Goal: Find contact information: Find contact information

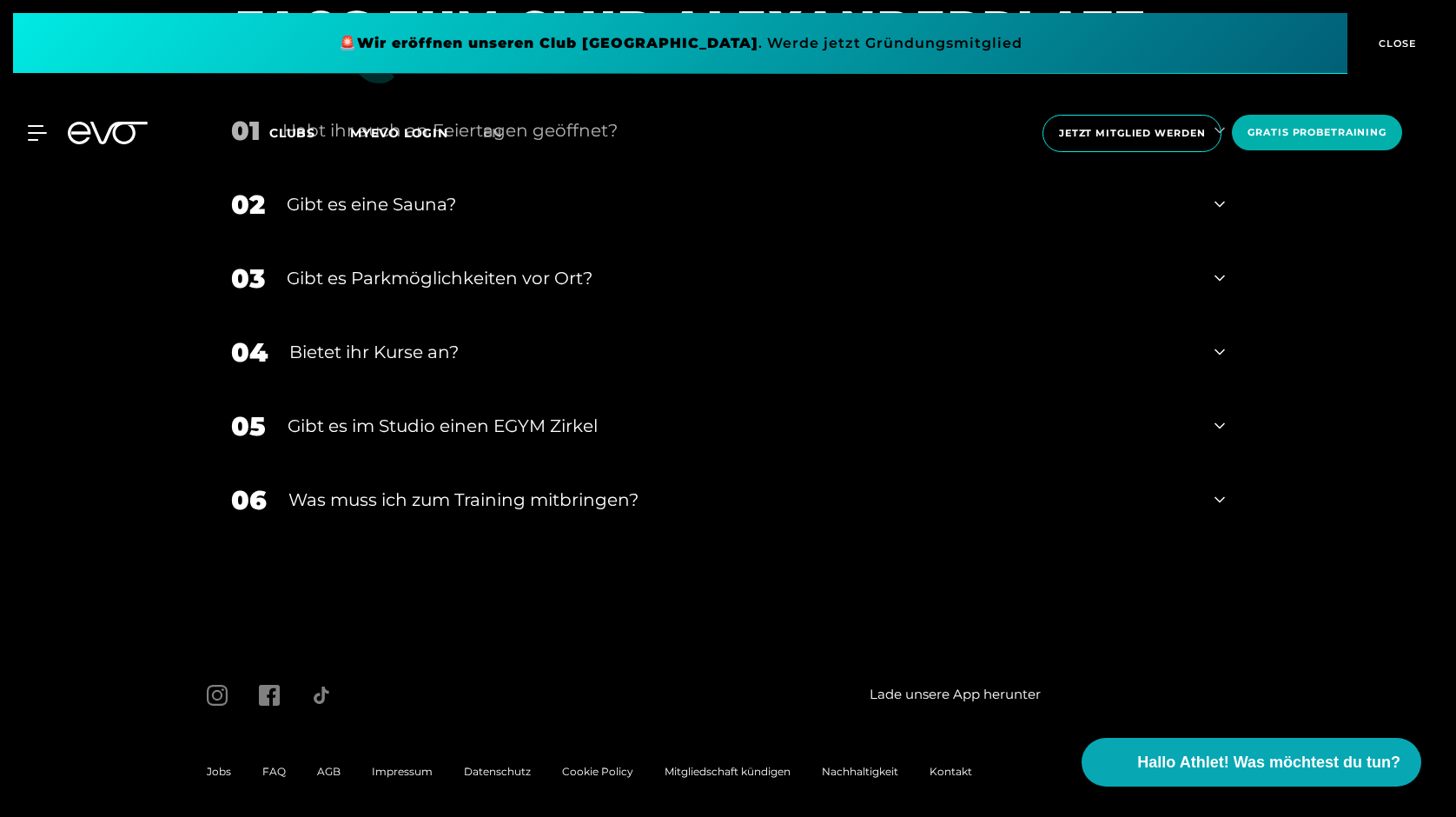
click at [955, 764] on span "Kontakt" at bounding box center [950, 770] width 43 height 13
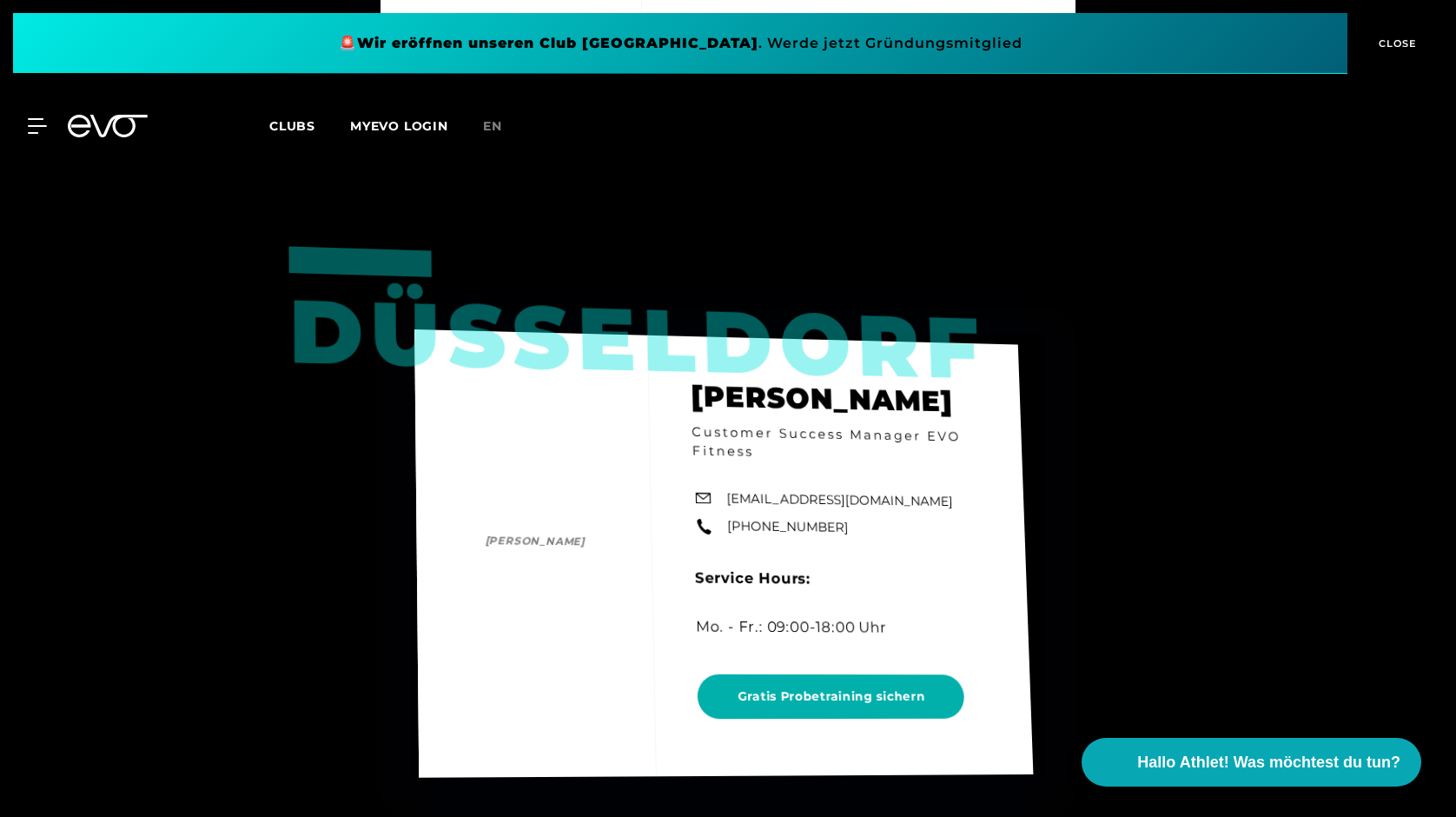
scroll to position [3036, 0]
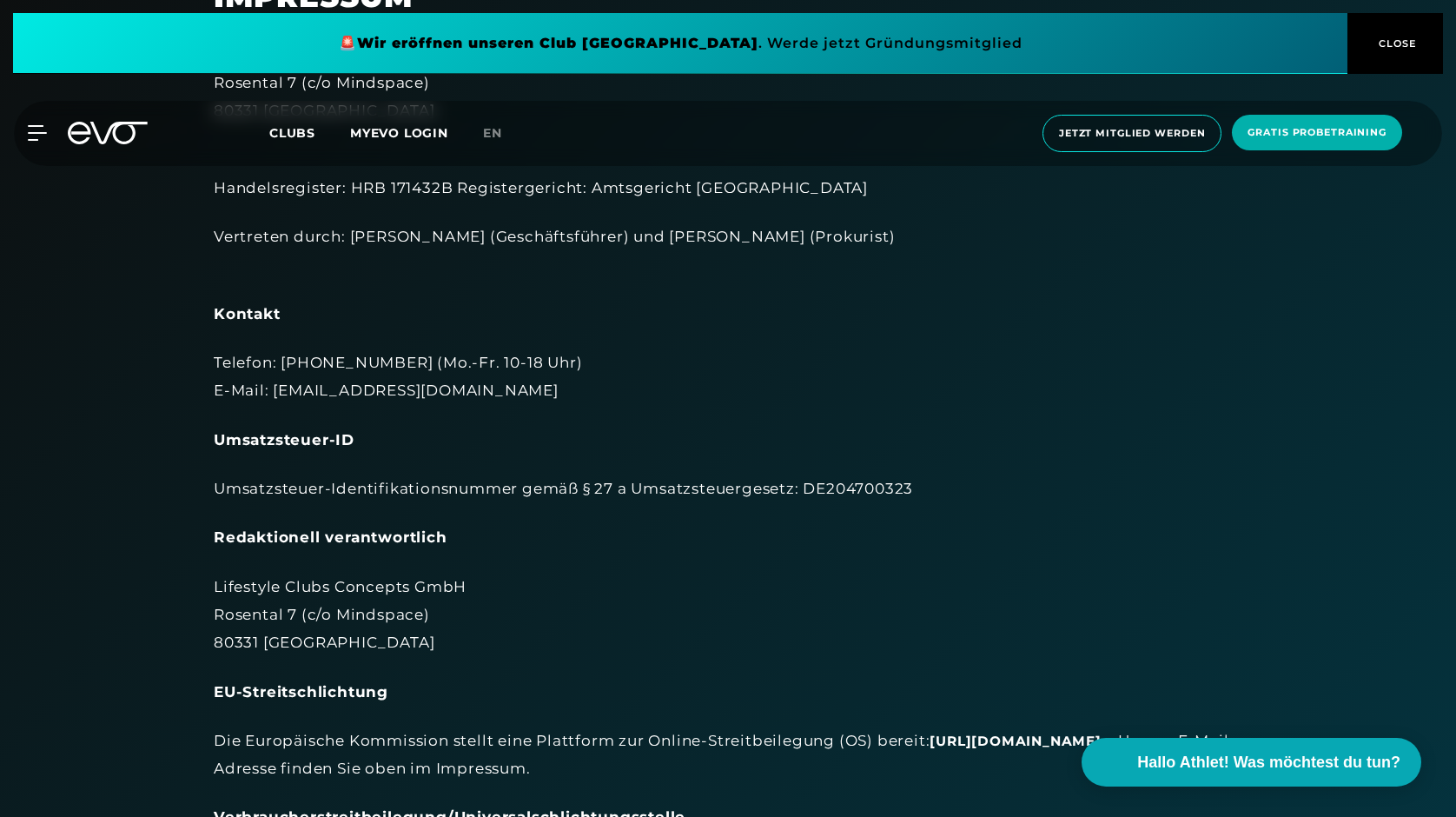
scroll to position [134, 0]
drag, startPoint x: 477, startPoint y: 584, endPoint x: 213, endPoint y: 568, distance: 264.5
click at [213, 568] on div "Lifestyle Clubs Concepts GmbH Rosental 7 (c/o Mindspace) 80331 München Handelsr…" at bounding box center [728, 572] width 1028 height 1063
copy div "Lifestyle Clubs Concepts GmbH"
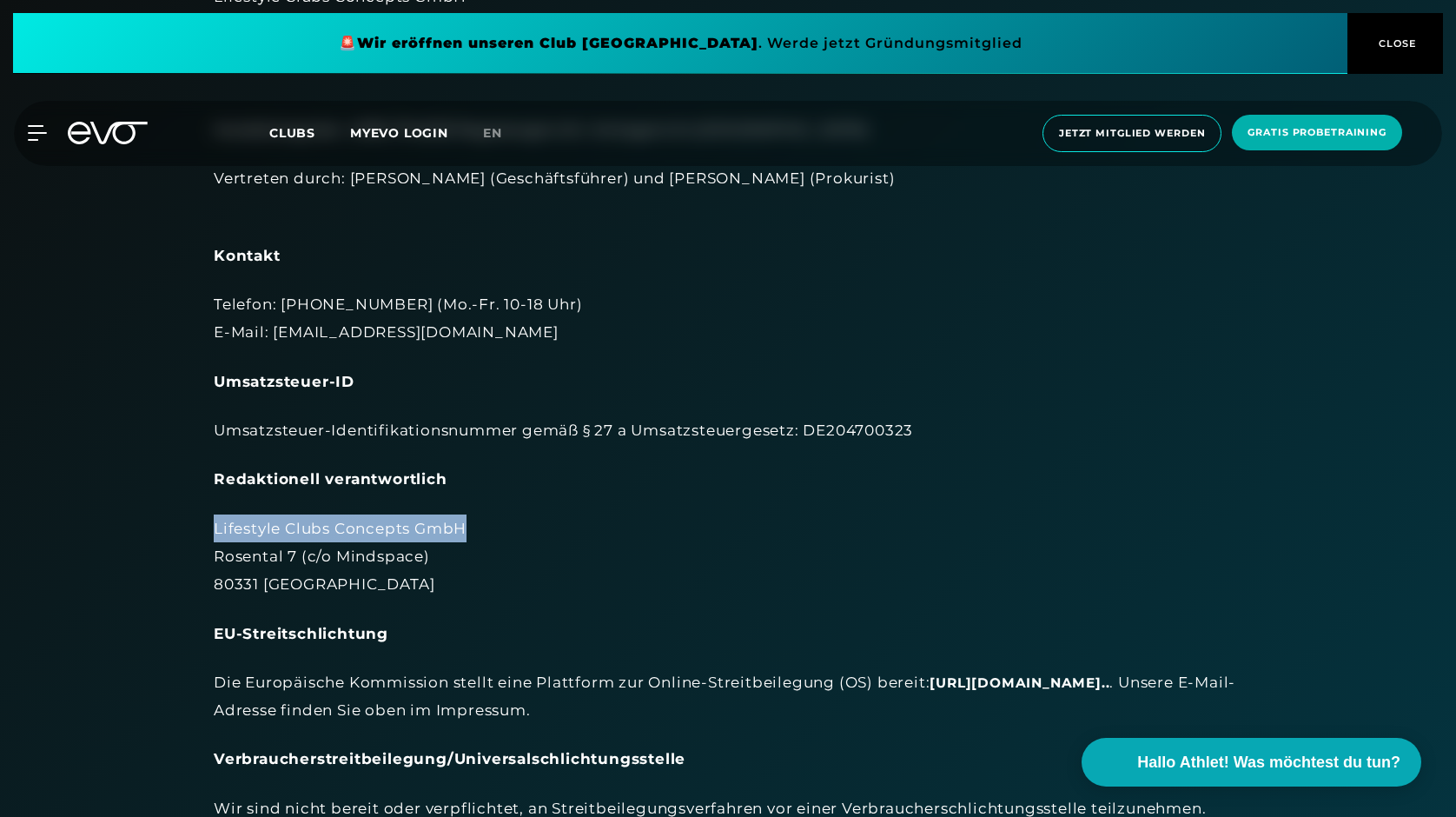
scroll to position [192, 0]
click at [1185, 0] on div "🚨 Wir eröffnen unseren Club München Maxvorstadt . Werde jetzt Gründungsmitglied…" at bounding box center [728, 44] width 1456 height 87
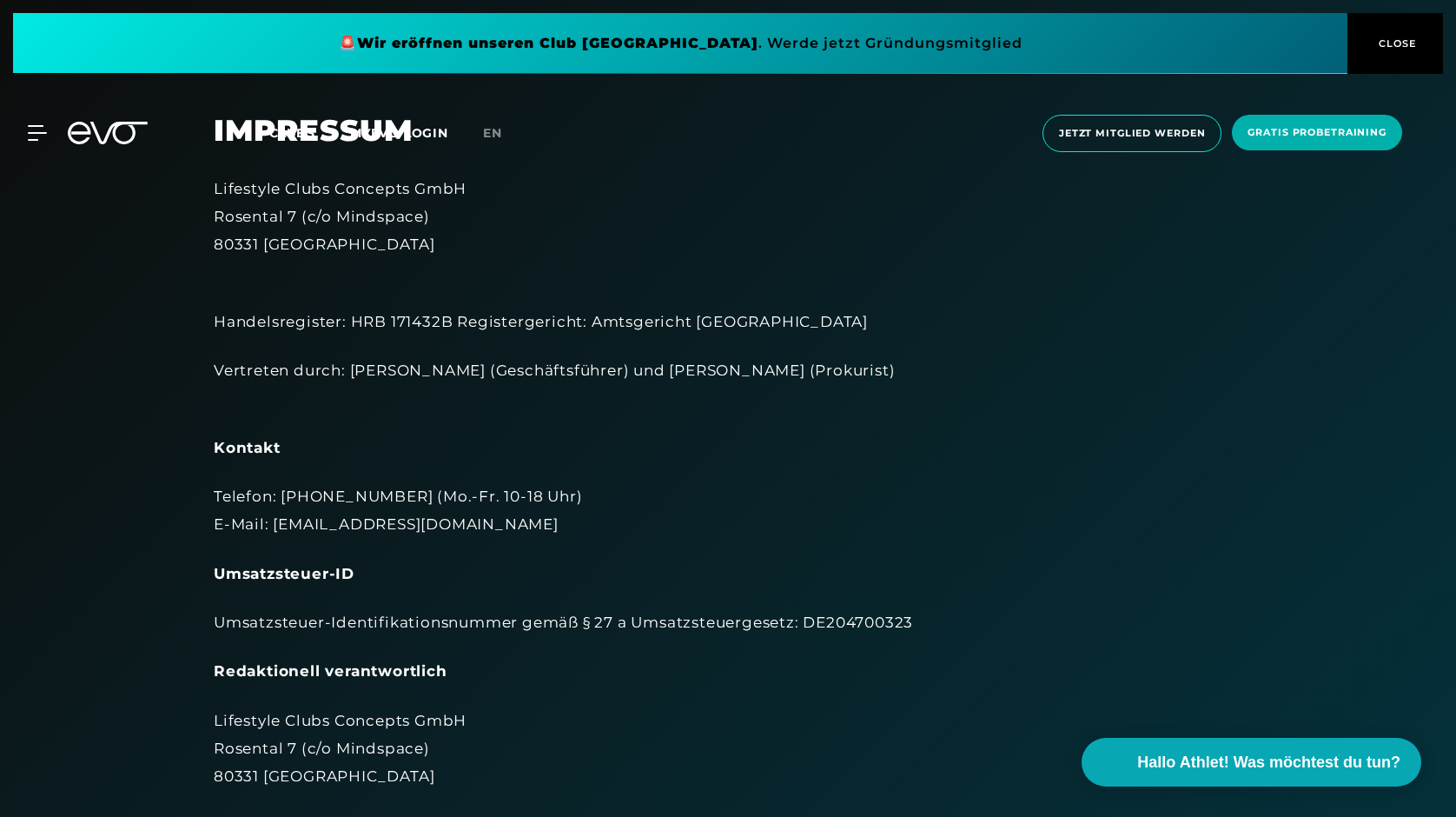
scroll to position [0, 0]
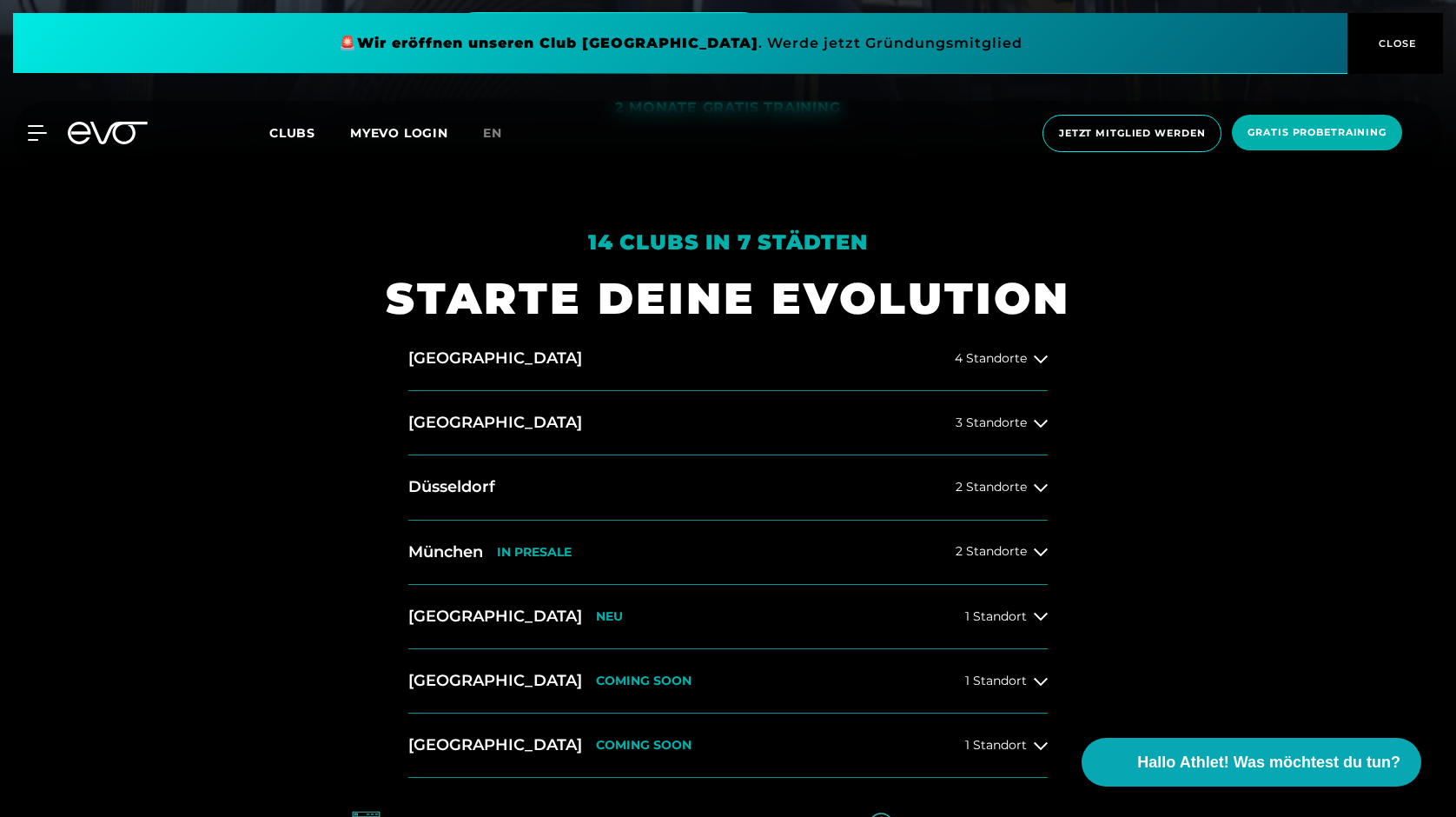
scroll to position [654, 0]
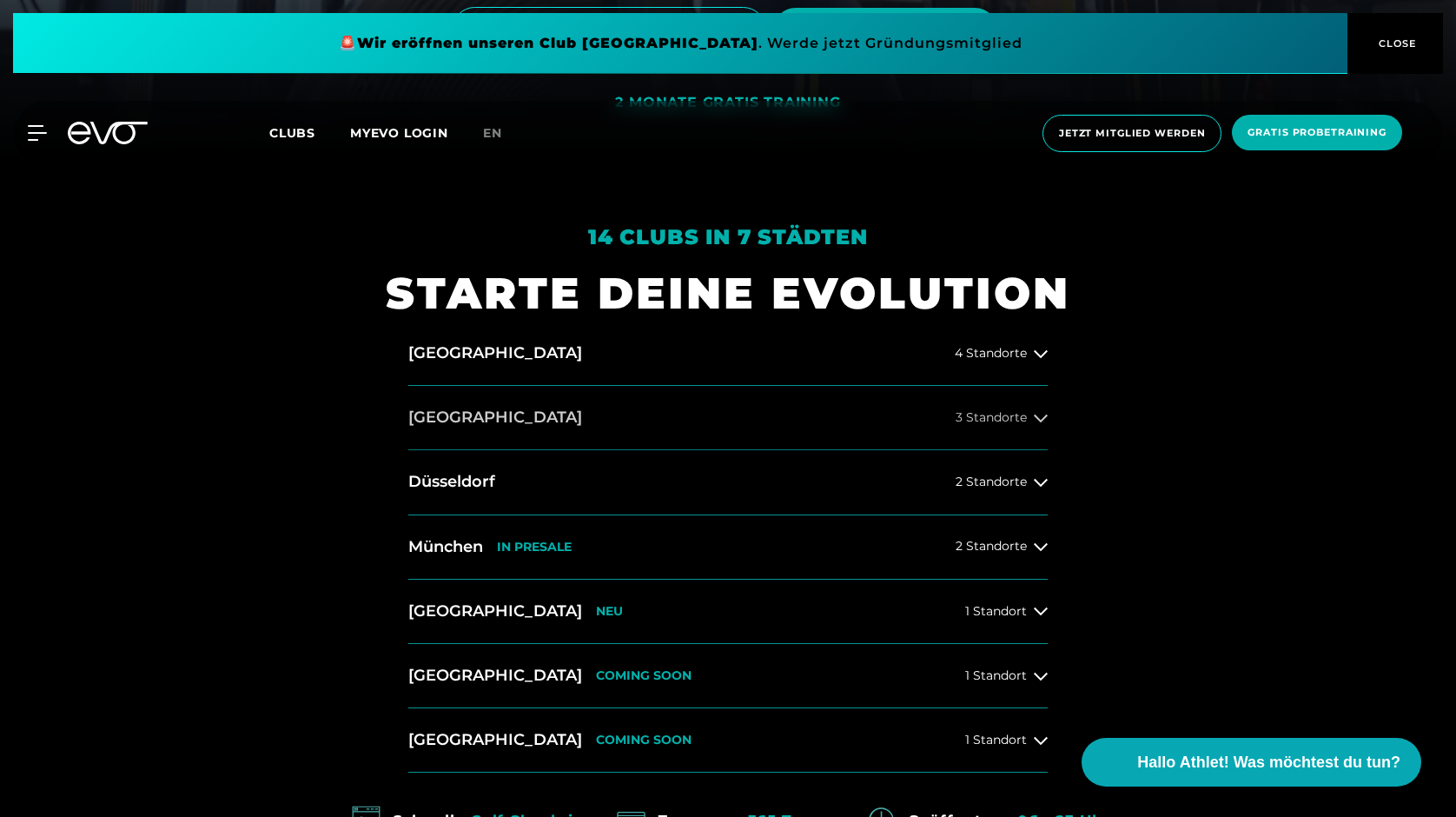
click at [1033, 421] on div "3 Standorte" at bounding box center [1001, 418] width 92 height 14
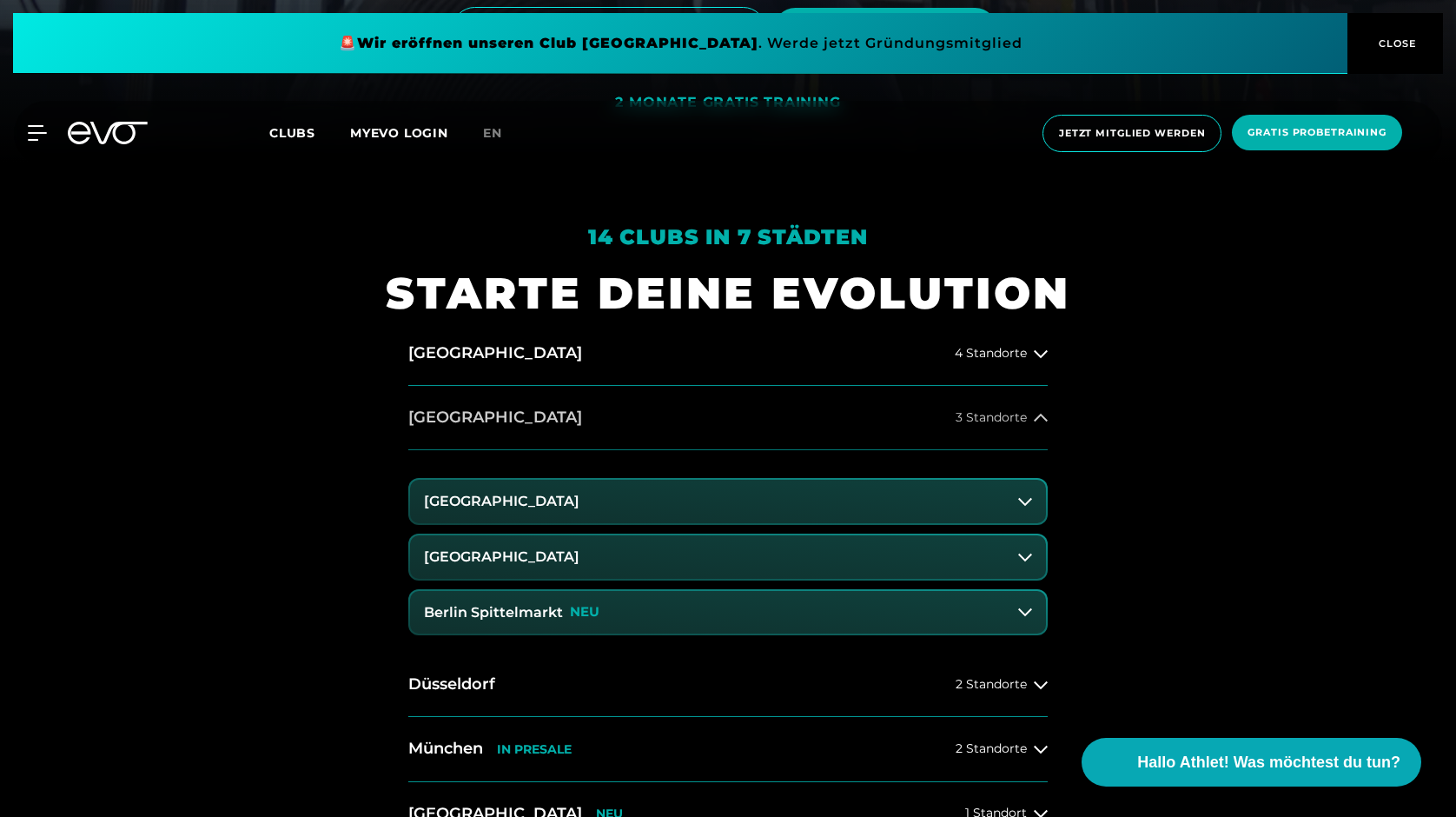
click at [1033, 421] on div "3 Standorte" at bounding box center [1001, 418] width 92 height 14
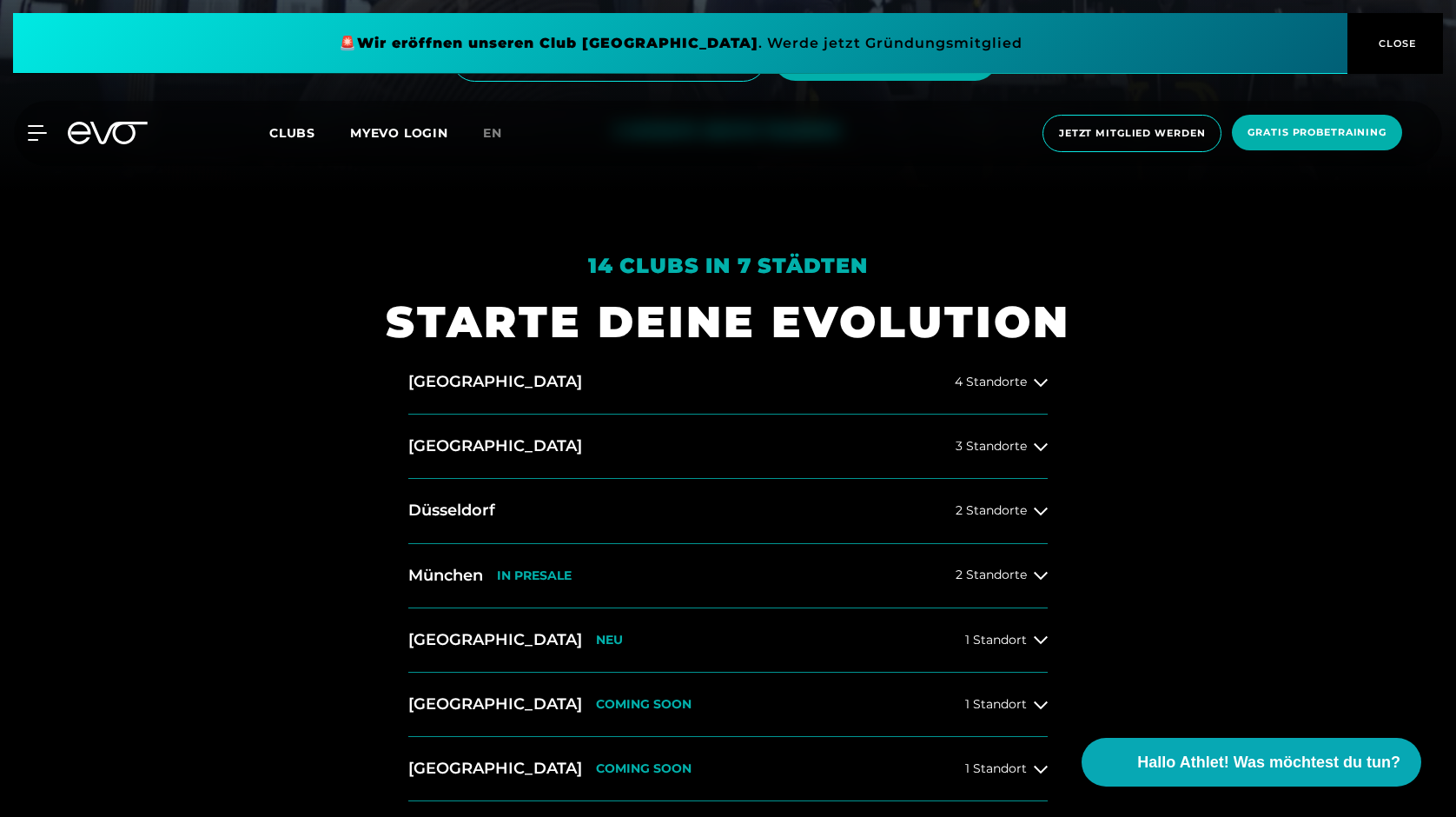
scroll to position [623, 0]
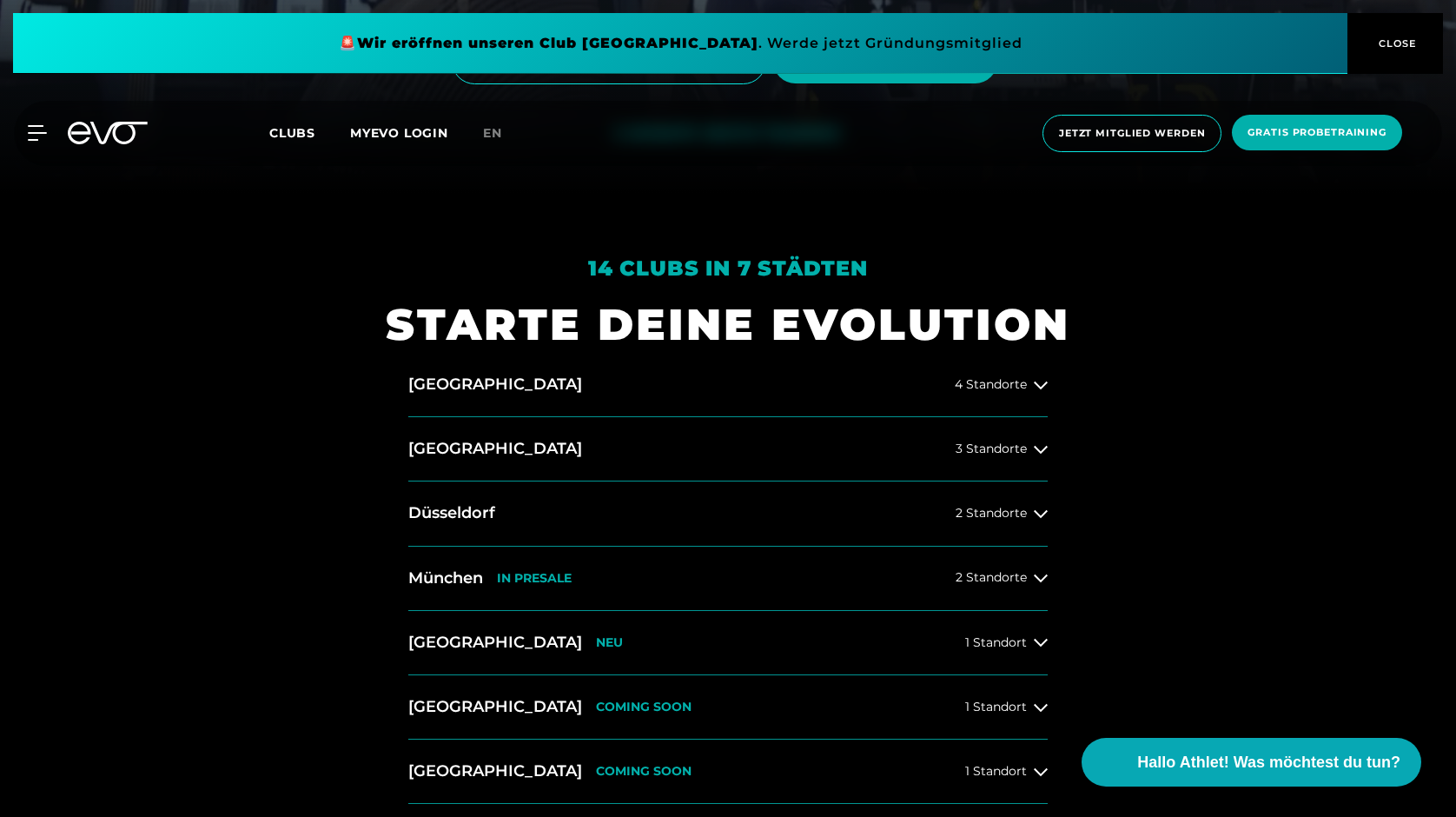
click at [1389, 57] on button "CLOSE" at bounding box center [1394, 43] width 95 height 61
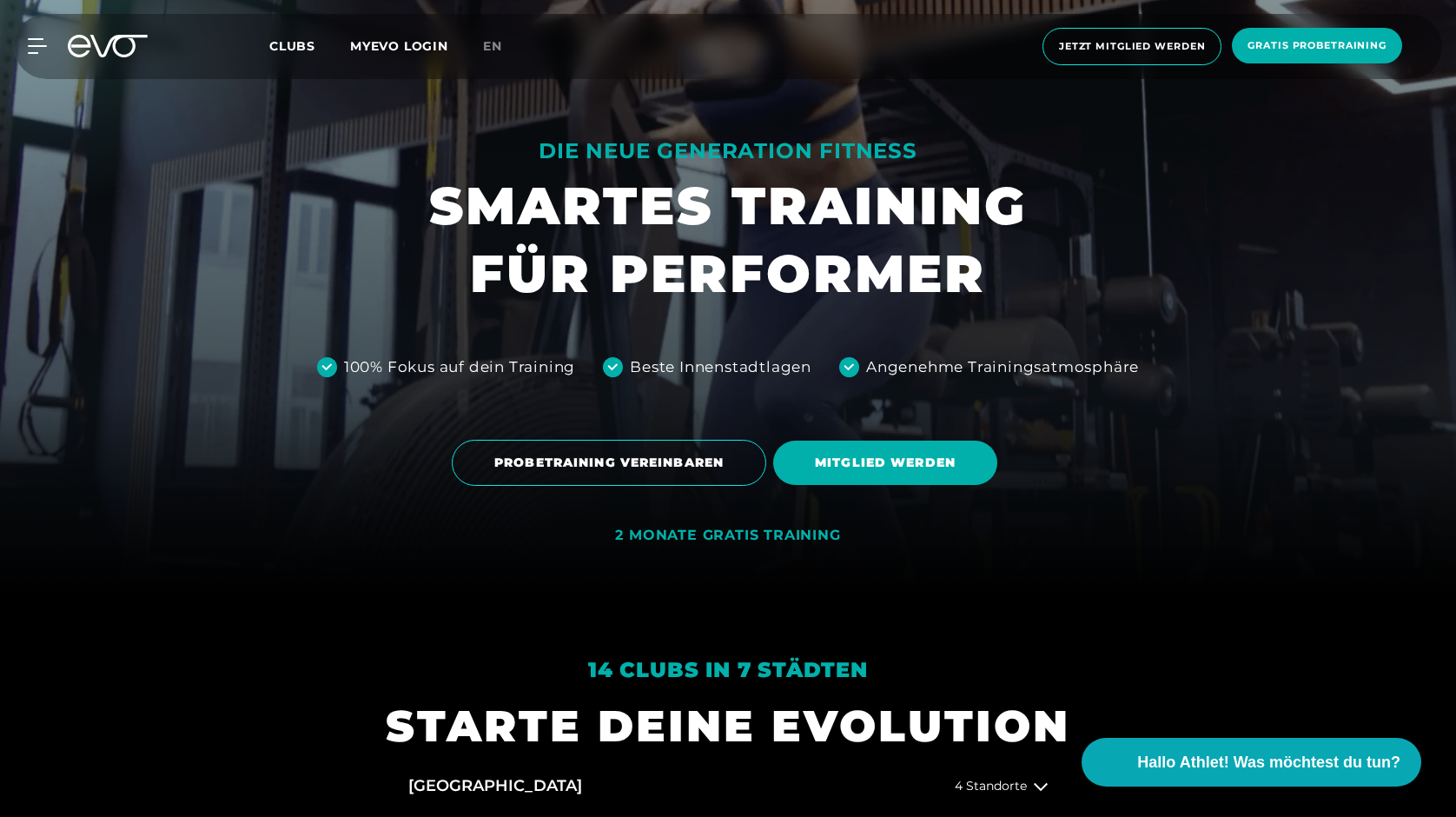
scroll to position [231, 0]
